Goal: Task Accomplishment & Management: Complete application form

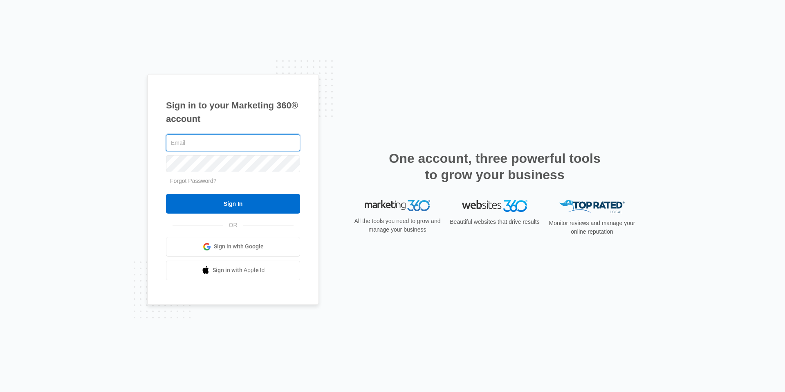
type input "[EMAIL_ADDRESS][DOMAIN_NAME]"
click at [156, 369] on div "Sign in to your Marketing 360® account cvmanager@vintage-corp.com Forgot Passwo…" at bounding box center [392, 196] width 785 height 392
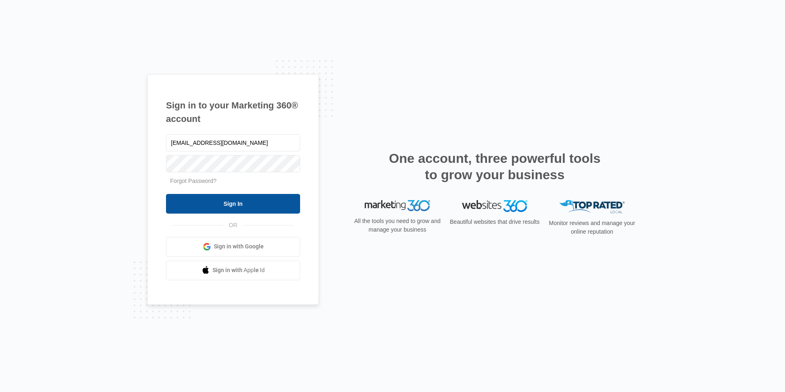
click at [209, 211] on input "Sign In" at bounding box center [233, 204] width 134 height 20
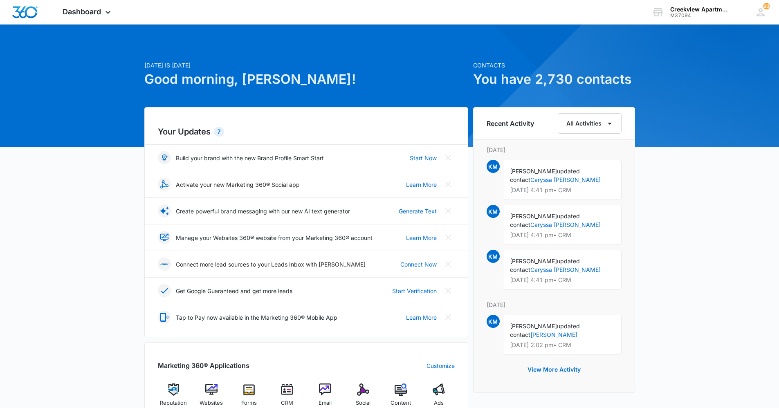
click at [93, 220] on div "[DATE] is [DATE] Good morning, [PERSON_NAME]! Contacts You have 2,730 contacts …" at bounding box center [389, 378] width 779 height 686
click at [291, 399] on span "CRM" at bounding box center [287, 403] width 12 height 8
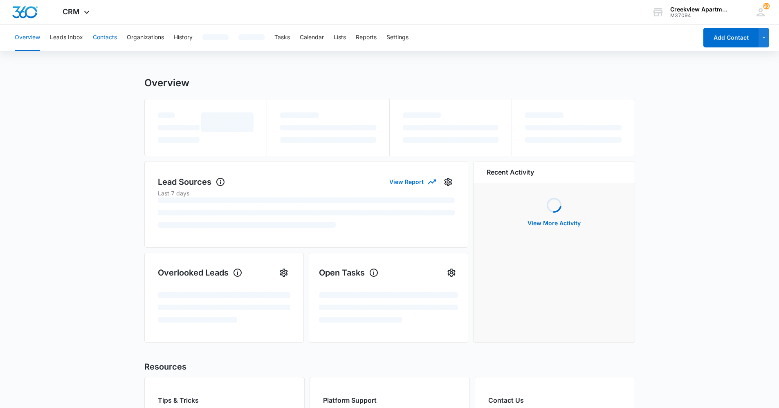
click at [94, 29] on button "Contacts" at bounding box center [105, 38] width 24 height 26
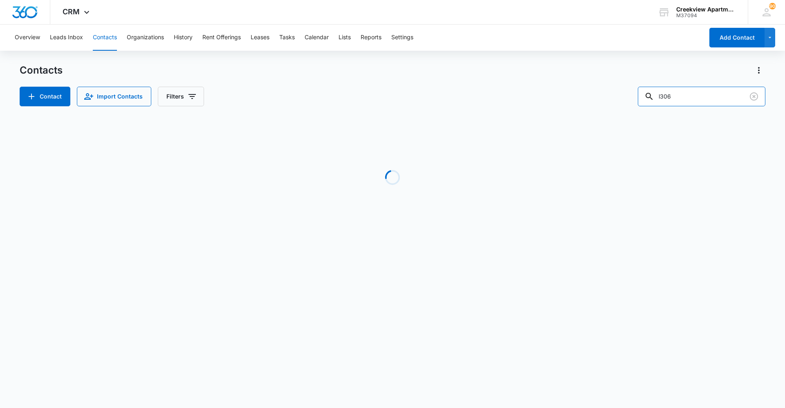
click at [645, 103] on div "Contact Import Contacts Filters l306" at bounding box center [393, 97] width 746 height 20
drag, startPoint x: 687, startPoint y: 109, endPoint x: 688, endPoint y: 104, distance: 4.8
click at [687, 108] on div "Contacts Contact Import Contacts Filters CFS ID Unit Number Contact Name Phone …" at bounding box center [393, 235] width 746 height 343
drag, startPoint x: 690, startPoint y: 98, endPoint x: 639, endPoint y: 98, distance: 51.1
click at [639, 98] on div "Contact Import Contacts Filters CFS" at bounding box center [393, 97] width 746 height 20
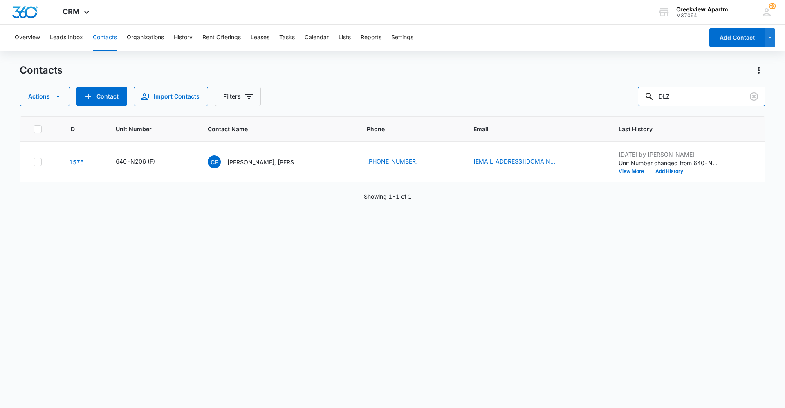
drag, startPoint x: 693, startPoint y: 92, endPoint x: 565, endPoint y: 91, distance: 127.5
click at [565, 91] on div "Actions Contact Import Contacts Filters DLZ" at bounding box center [393, 97] width 746 height 20
type input "white nissan"
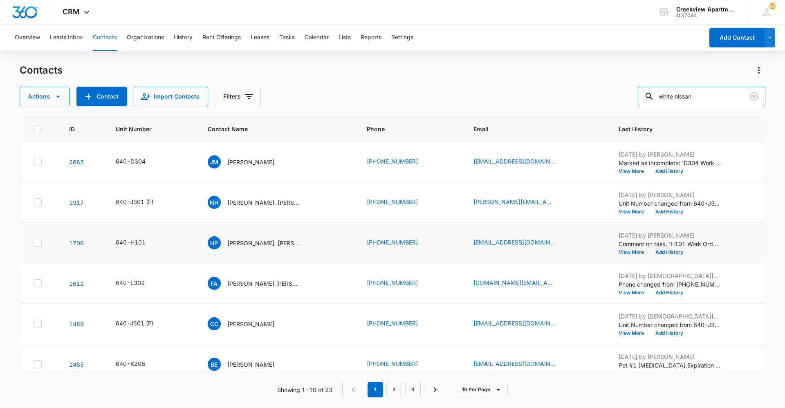
scroll to position [41, 0]
click at [277, 242] on p "[PERSON_NAME] [PERSON_NAME] III, [PERSON_NAME]" at bounding box center [264, 242] width 74 height 9
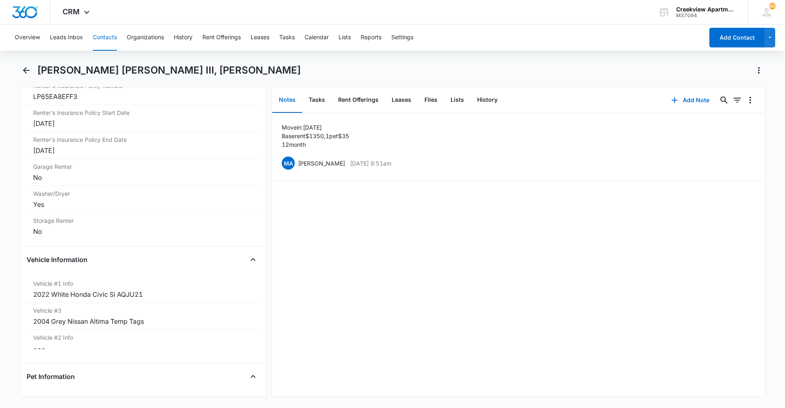
scroll to position [1104, 0]
click at [105, 35] on button "Contacts" at bounding box center [105, 38] width 24 height 26
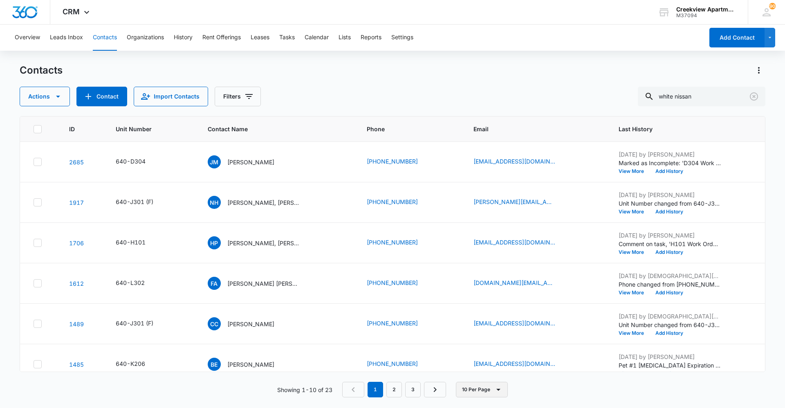
scroll to position [41, 0]
click at [285, 74] on div "Contacts" at bounding box center [393, 70] width 746 height 13
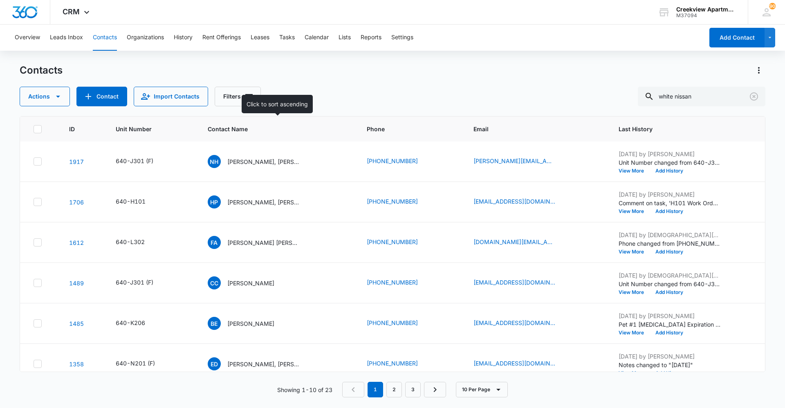
click at [351, 90] on div "Actions Contact Import Contacts Filters white nissan" at bounding box center [393, 97] width 746 height 20
click at [304, 90] on div "Actions Contact Import Contacts Filters white nissan" at bounding box center [393, 97] width 746 height 20
drag, startPoint x: 639, startPoint y: 95, endPoint x: 607, endPoint y: 96, distance: 31.5
click at [607, 96] on div "Actions Contact Import Contacts Filters white nissan" at bounding box center [393, 97] width 746 height 20
type input "h107"
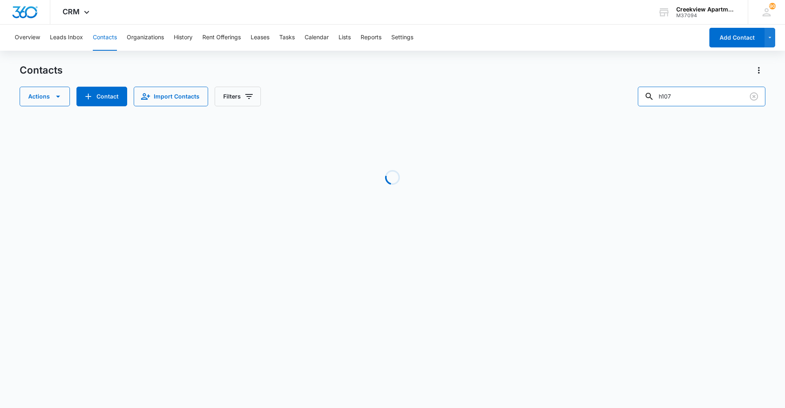
scroll to position [0, 0]
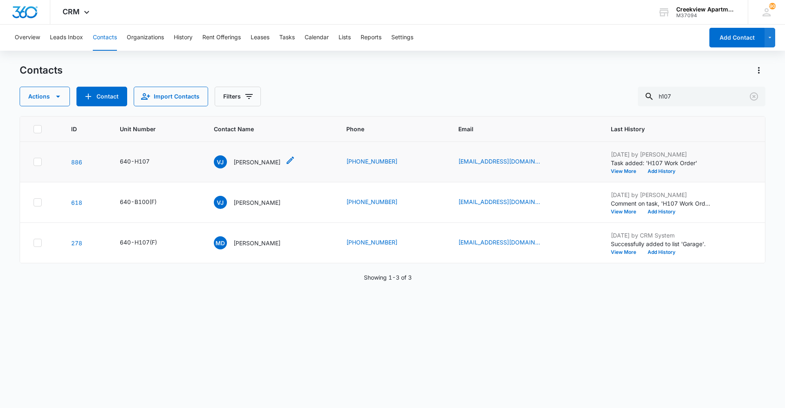
click at [269, 165] on p "[PERSON_NAME]" at bounding box center [256, 162] width 47 height 9
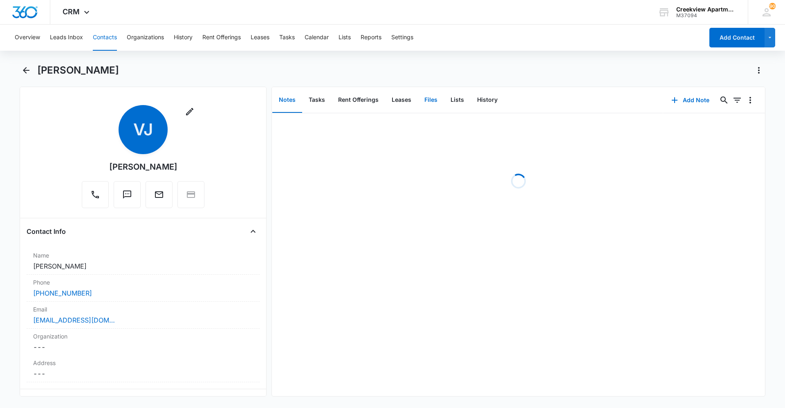
click at [428, 102] on button "Files" at bounding box center [431, 99] width 26 height 25
drag, startPoint x: 320, startPoint y: 100, endPoint x: 458, endPoint y: 98, distance: 138.6
click at [319, 100] on button "Tasks" at bounding box center [316, 99] width 29 height 25
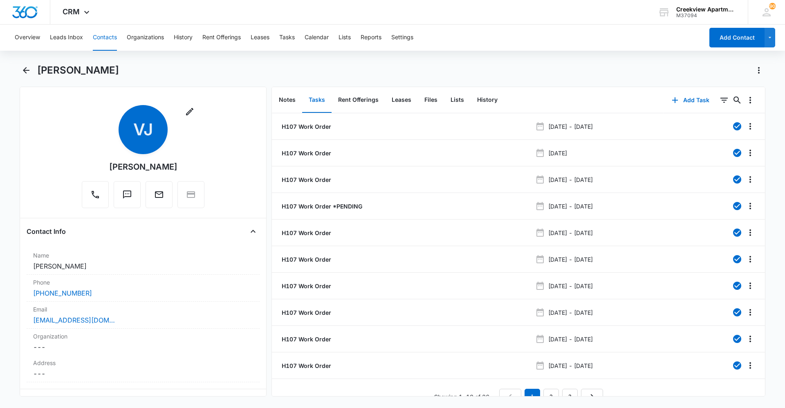
click at [307, 77] on div "[PERSON_NAME]" at bounding box center [393, 75] width 746 height 23
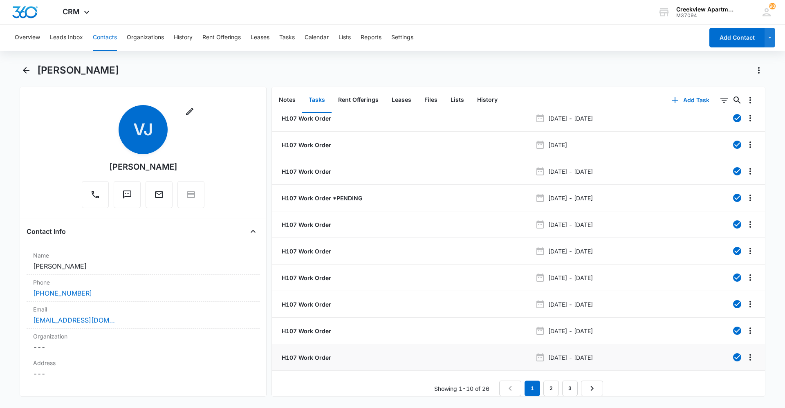
scroll to position [14, 0]
click at [682, 99] on button "Add Task" at bounding box center [690, 100] width 54 height 20
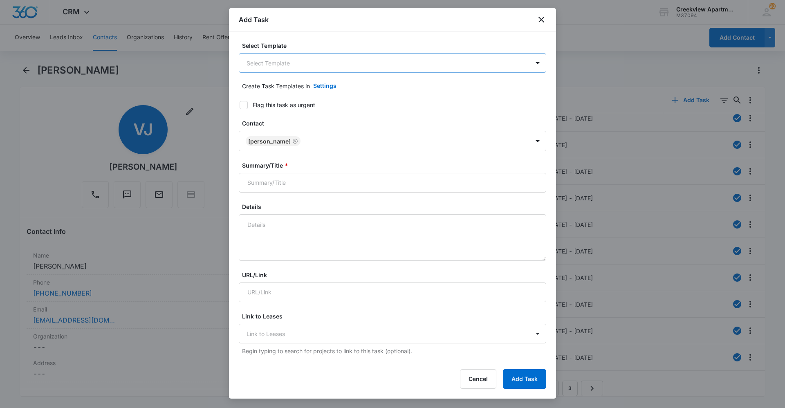
click at [385, 64] on body "CRM Apps Reputation Websites Forms CRM Email Social Content Ads Intelligence Fi…" at bounding box center [392, 204] width 785 height 408
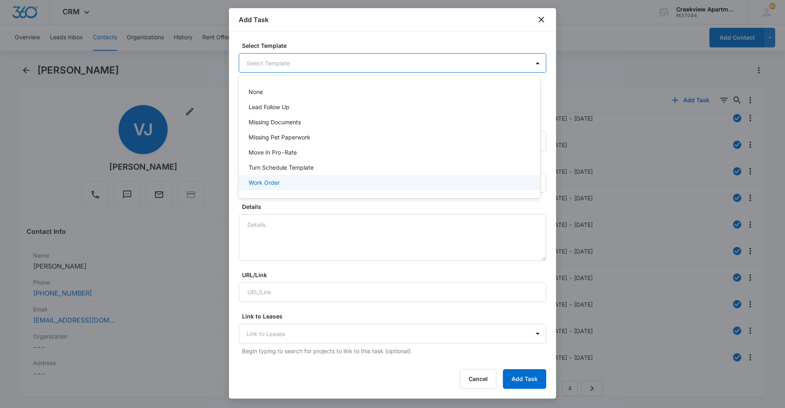
click at [343, 177] on div "Work Order" at bounding box center [389, 182] width 301 height 15
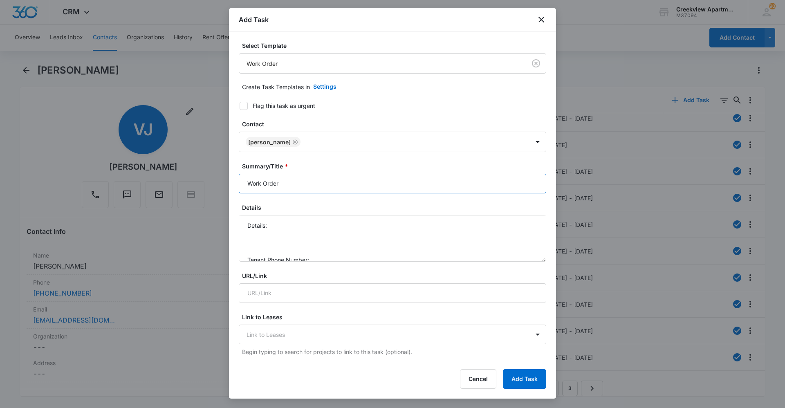
click at [246, 186] on input "Work Order" at bounding box center [392, 184] width 307 height 20
type input "H107 Work Order"
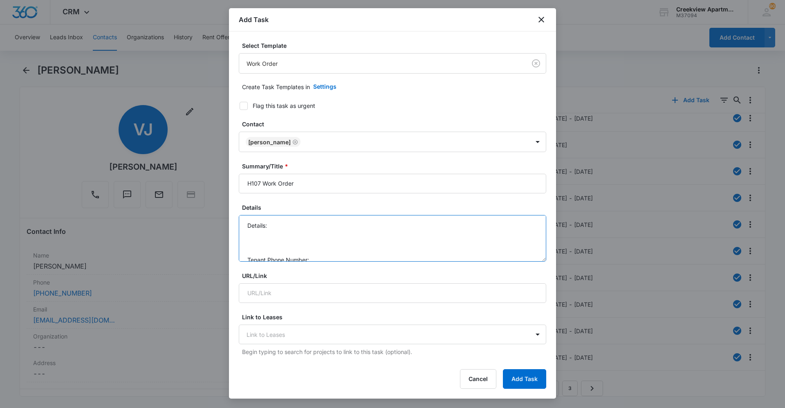
click at [279, 221] on textarea "Details: Tenant Phone Number: Call Before:" at bounding box center [392, 238] width 307 height 47
click at [333, 233] on textarea "Details: rescreen bedroom window please Tenant Phone Number: Call Before:" at bounding box center [392, 238] width 307 height 47
click at [328, 254] on textarea "Details: rescreen bedroom window please Tenant Phone Number: [PHONE_NUMBER] Cal…" at bounding box center [392, 238] width 307 height 47
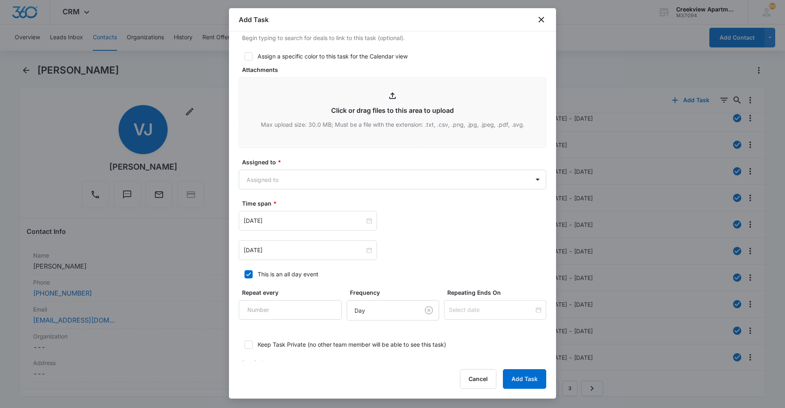
scroll to position [368, 0]
type textarea "Details: rescreen bedroom window please Tenant Phone Number: [PHONE_NUMBER] Cal…"
click at [398, 182] on body "CRM Apps Reputation Websites Forms CRM Email Social Content Ads Intelligence Fi…" at bounding box center [392, 204] width 785 height 408
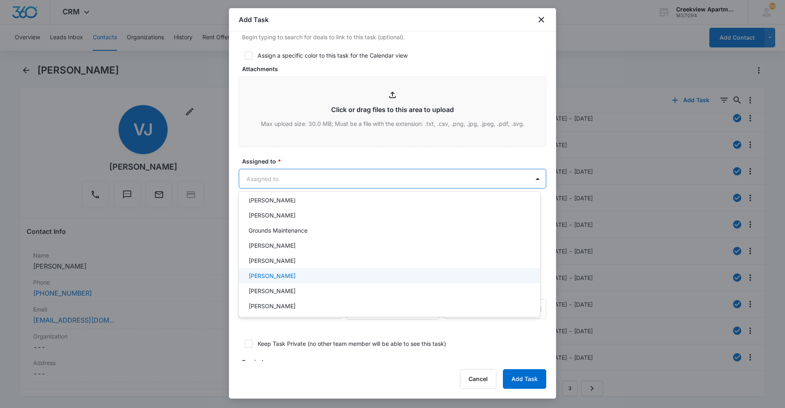
scroll to position [82, 0]
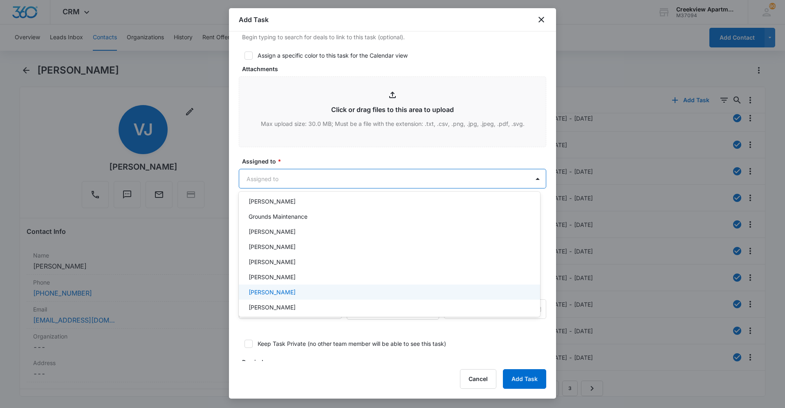
click at [296, 293] on div "[PERSON_NAME]" at bounding box center [389, 292] width 280 height 9
click at [318, 150] on div at bounding box center [392, 204] width 785 height 408
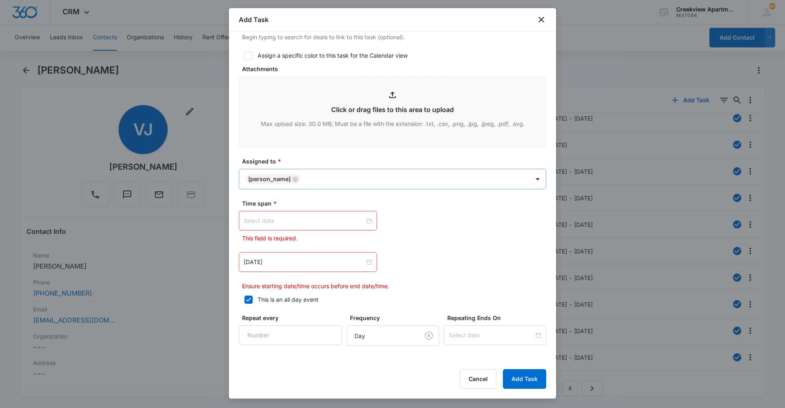
click at [293, 181] on icon "Remove Kristin Myers" at bounding box center [295, 179] width 5 height 5
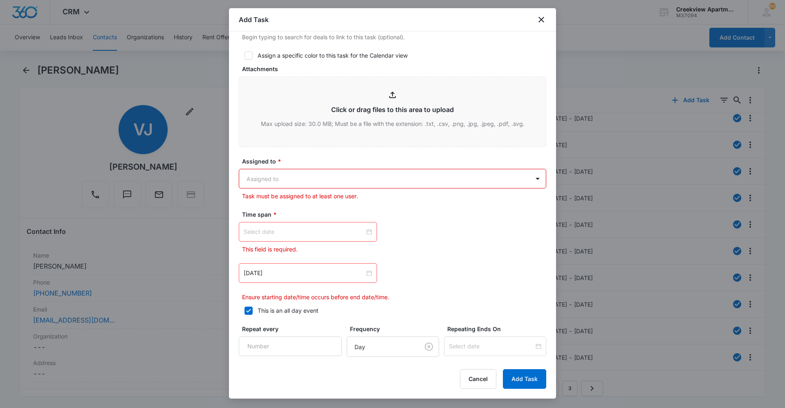
click at [309, 180] on body "CRM Apps Reputation Websites Forms CRM Email Social Content Ads Intelligence Fi…" at bounding box center [392, 204] width 785 height 408
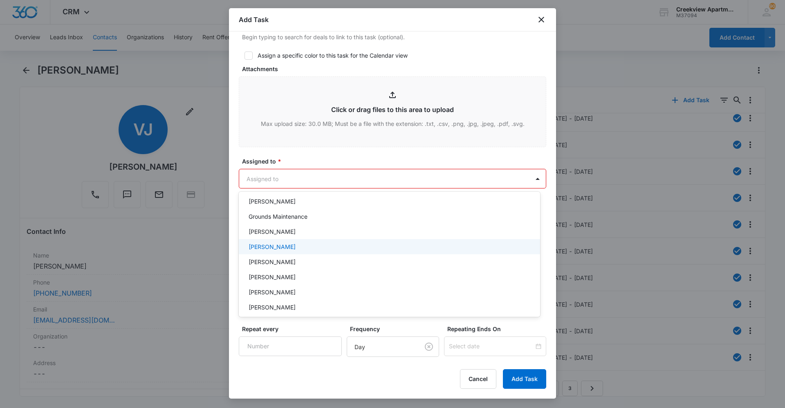
click at [291, 251] on div "[PERSON_NAME]" at bounding box center [389, 246] width 301 height 15
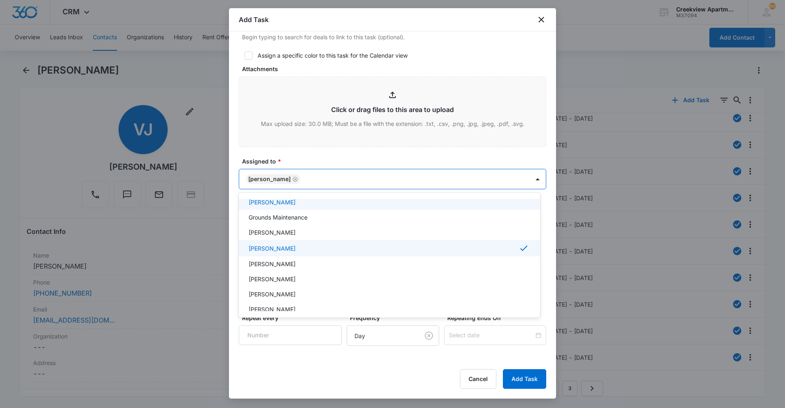
click at [325, 161] on div at bounding box center [392, 204] width 785 height 408
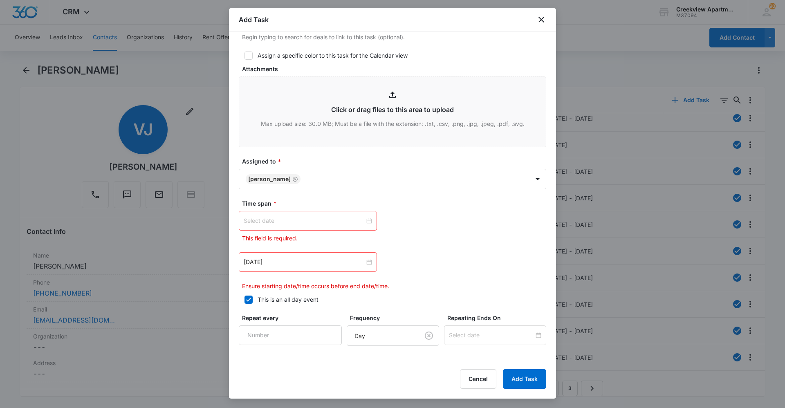
drag, startPoint x: 366, startPoint y: 221, endPoint x: 334, endPoint y: 221, distance: 31.5
click at [365, 221] on div at bounding box center [308, 220] width 128 height 9
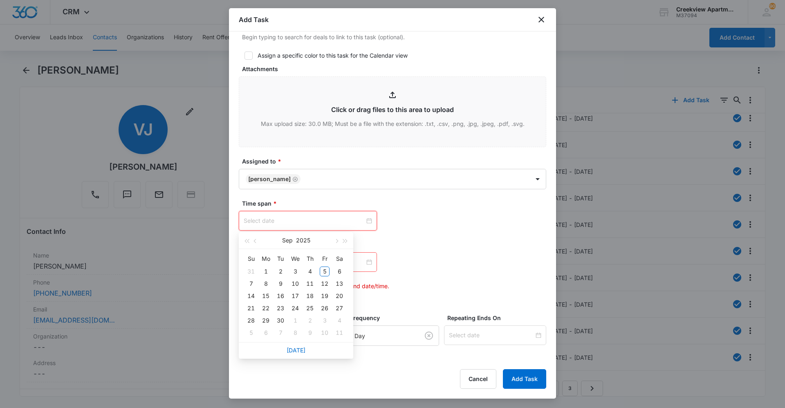
click at [334, 221] on input at bounding box center [304, 220] width 121 height 9
type input "[DATE]"
click at [303, 351] on link "[DATE]" at bounding box center [296, 350] width 19 height 7
type input "[DATE]"
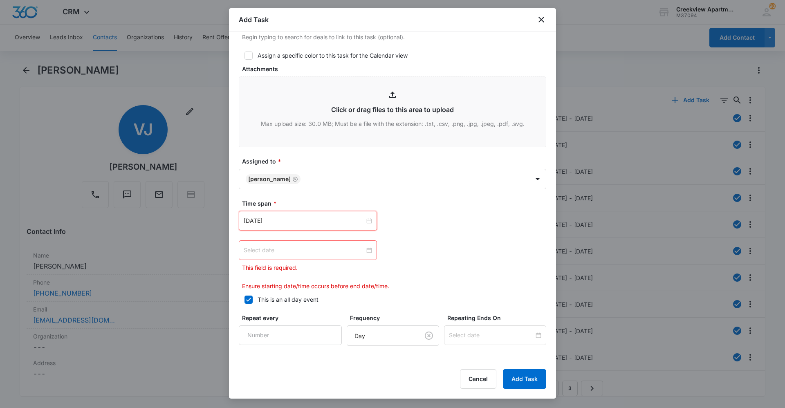
click at [319, 251] on input at bounding box center [304, 250] width 121 height 9
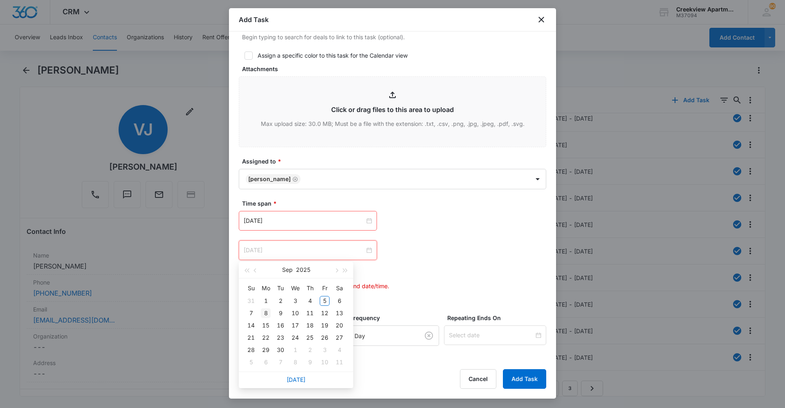
type input "[DATE]"
click at [269, 314] on div "8" at bounding box center [266, 313] width 10 height 10
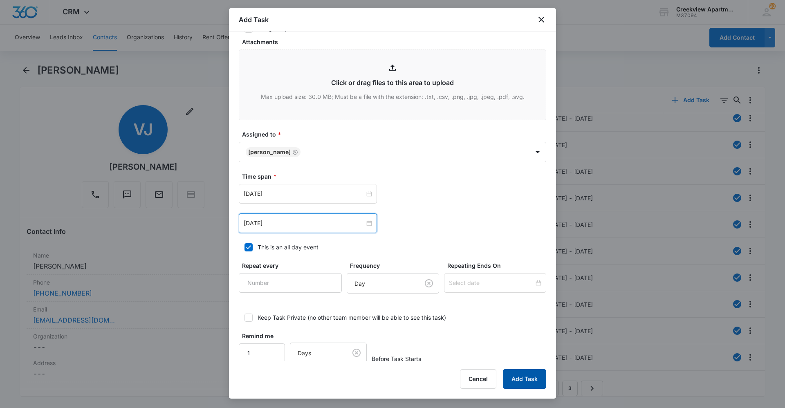
scroll to position [407, 0]
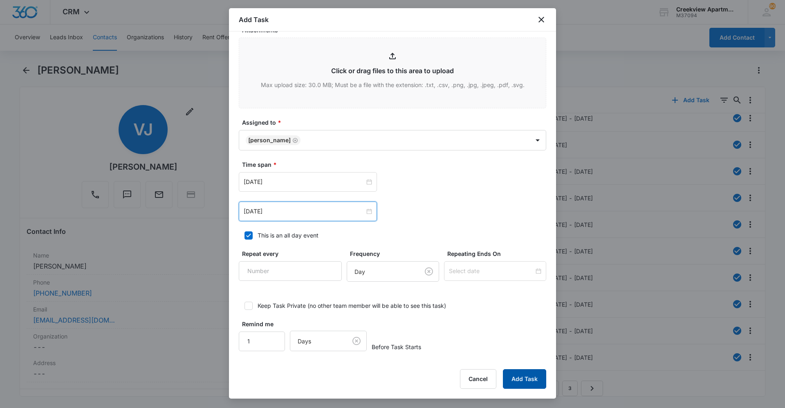
click at [511, 373] on button "Add Task" at bounding box center [524, 379] width 43 height 20
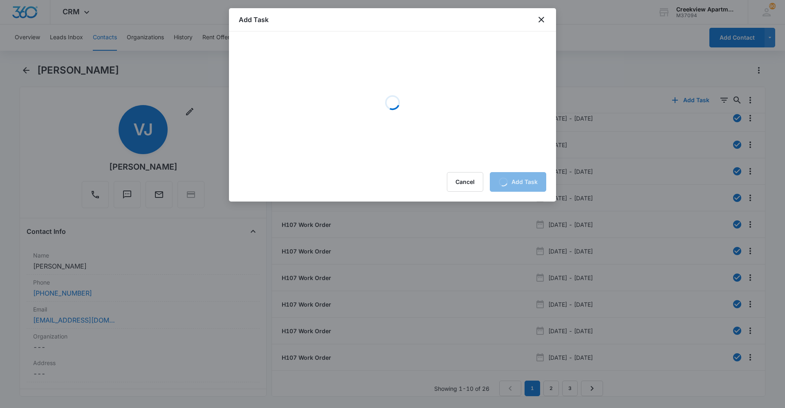
scroll to position [0, 0]
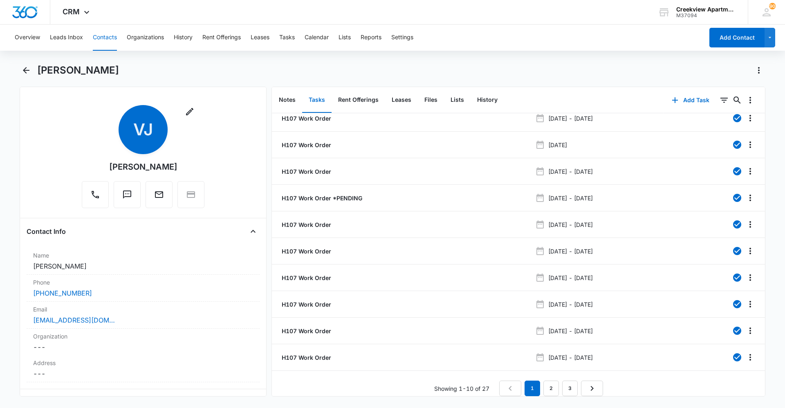
click at [214, 74] on div "[PERSON_NAME]" at bounding box center [401, 70] width 728 height 13
